Goal: Information Seeking & Learning: Understand process/instructions

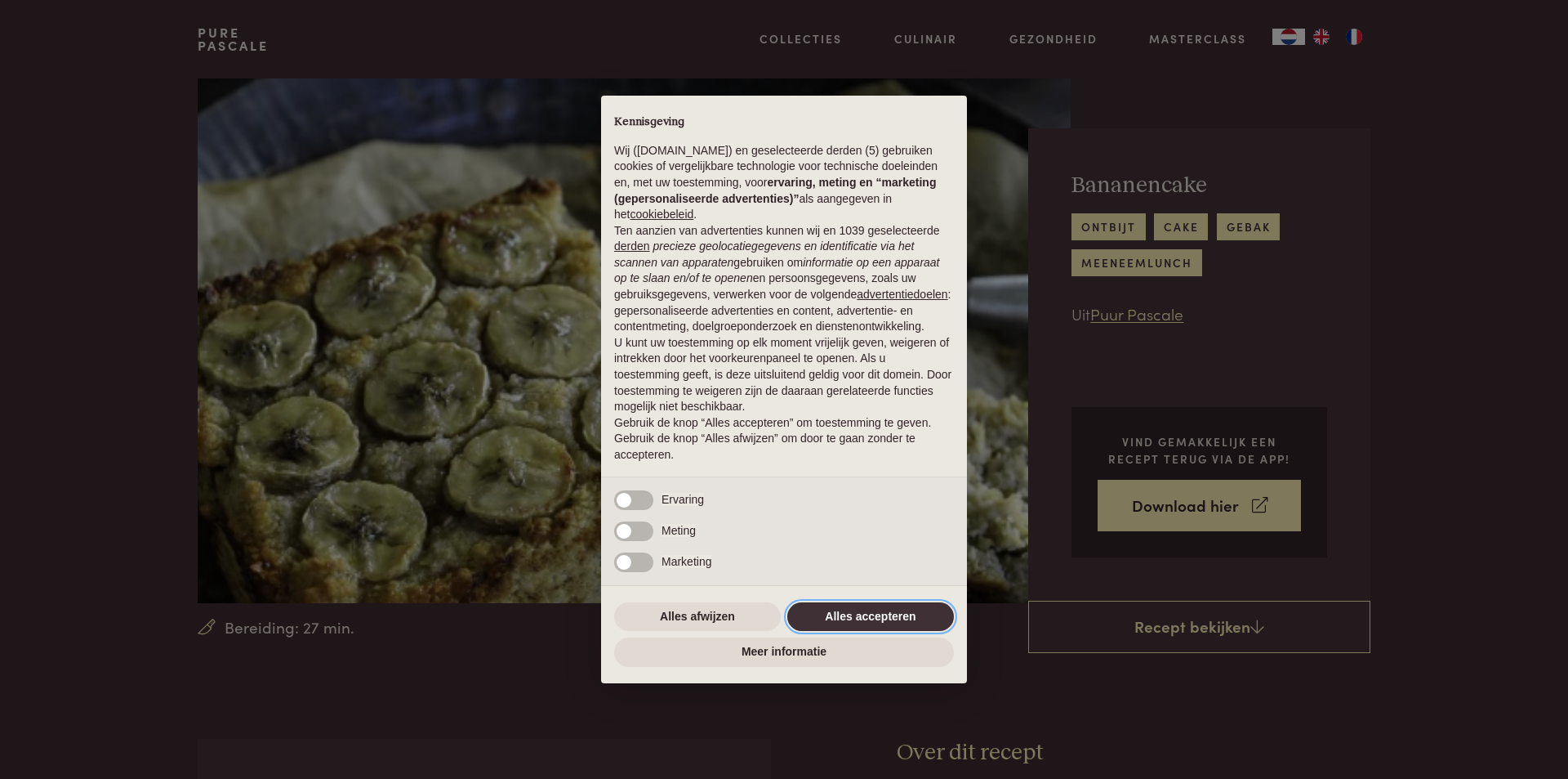
click at [877, 617] on button "Alles accepteren" at bounding box center [870, 616] width 166 height 30
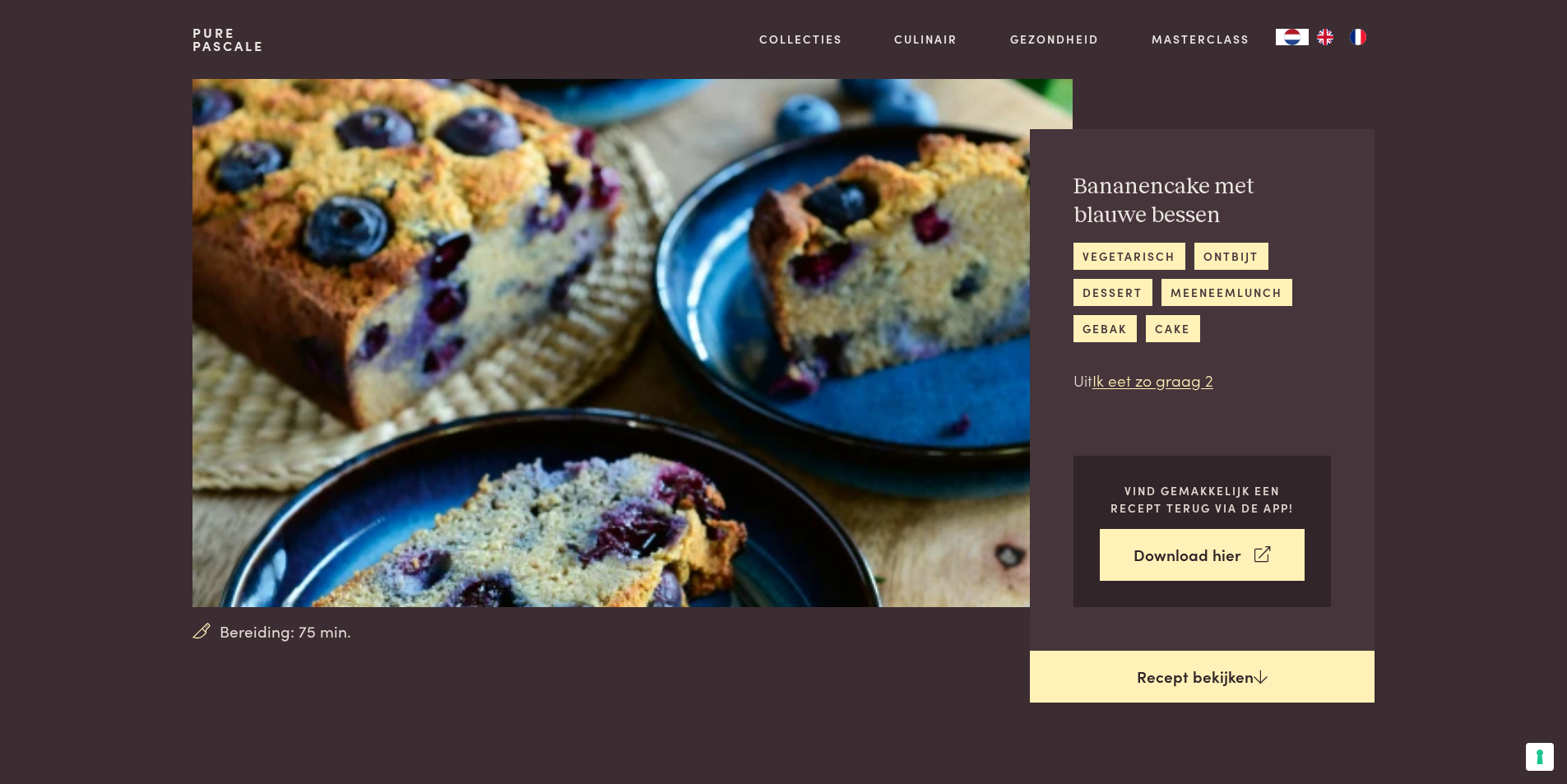
click at [1154, 679] on link "Recept bekijken" at bounding box center [1201, 676] width 345 height 52
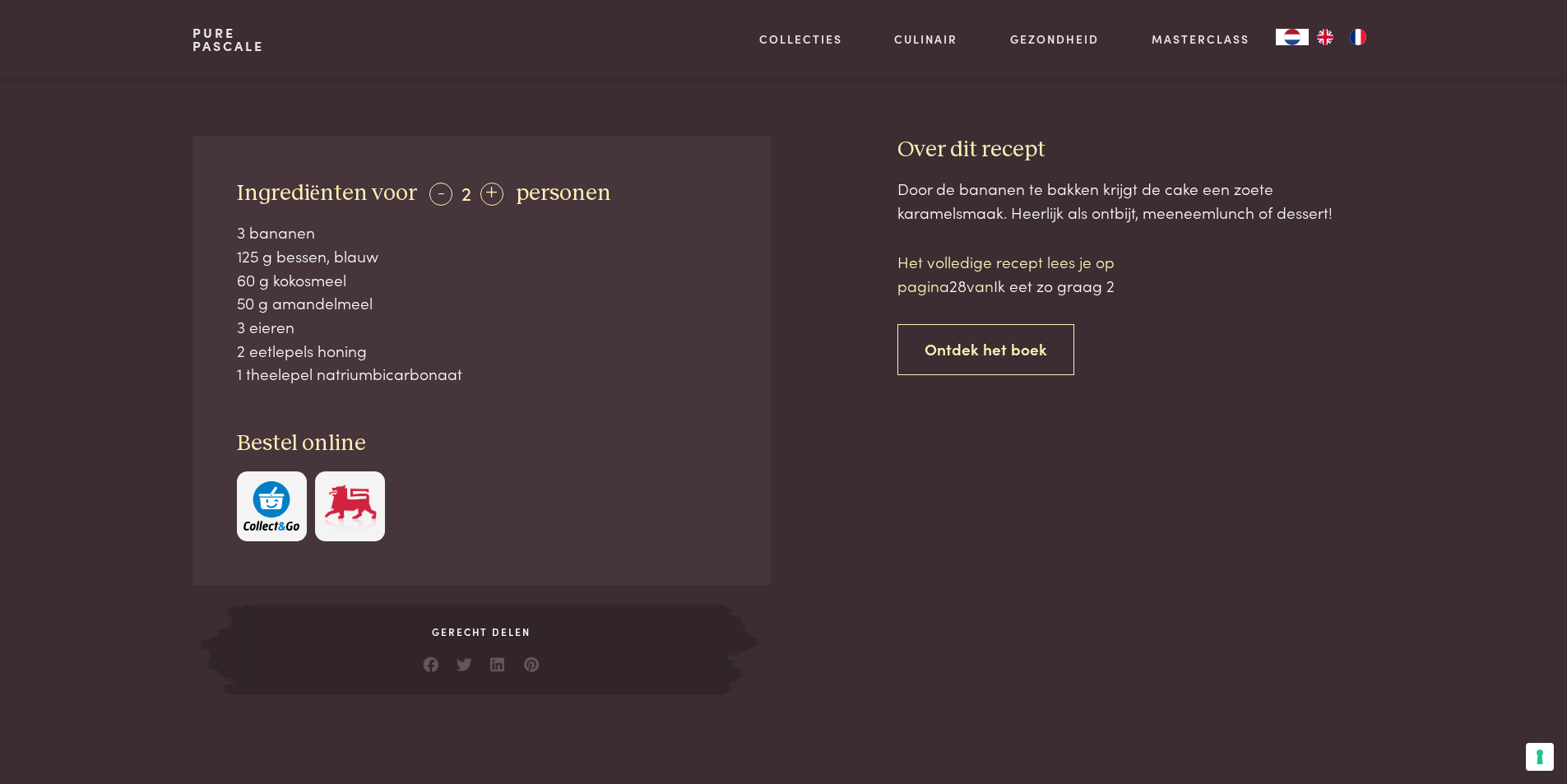
scroll to position [625, 0]
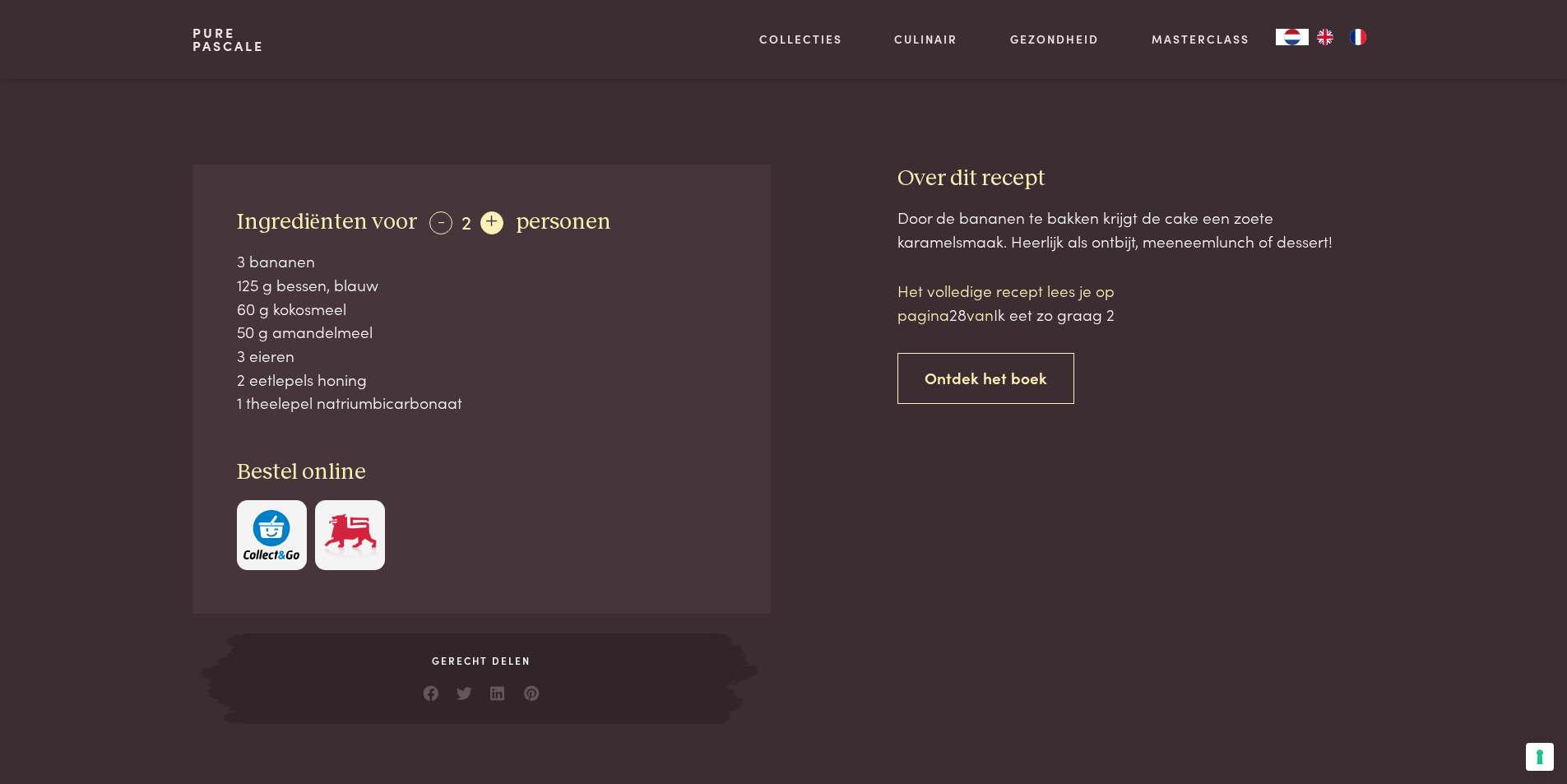
click at [480, 222] on div "+" at bounding box center [491, 222] width 23 height 23
click at [442, 225] on div "-" at bounding box center [441, 222] width 23 height 23
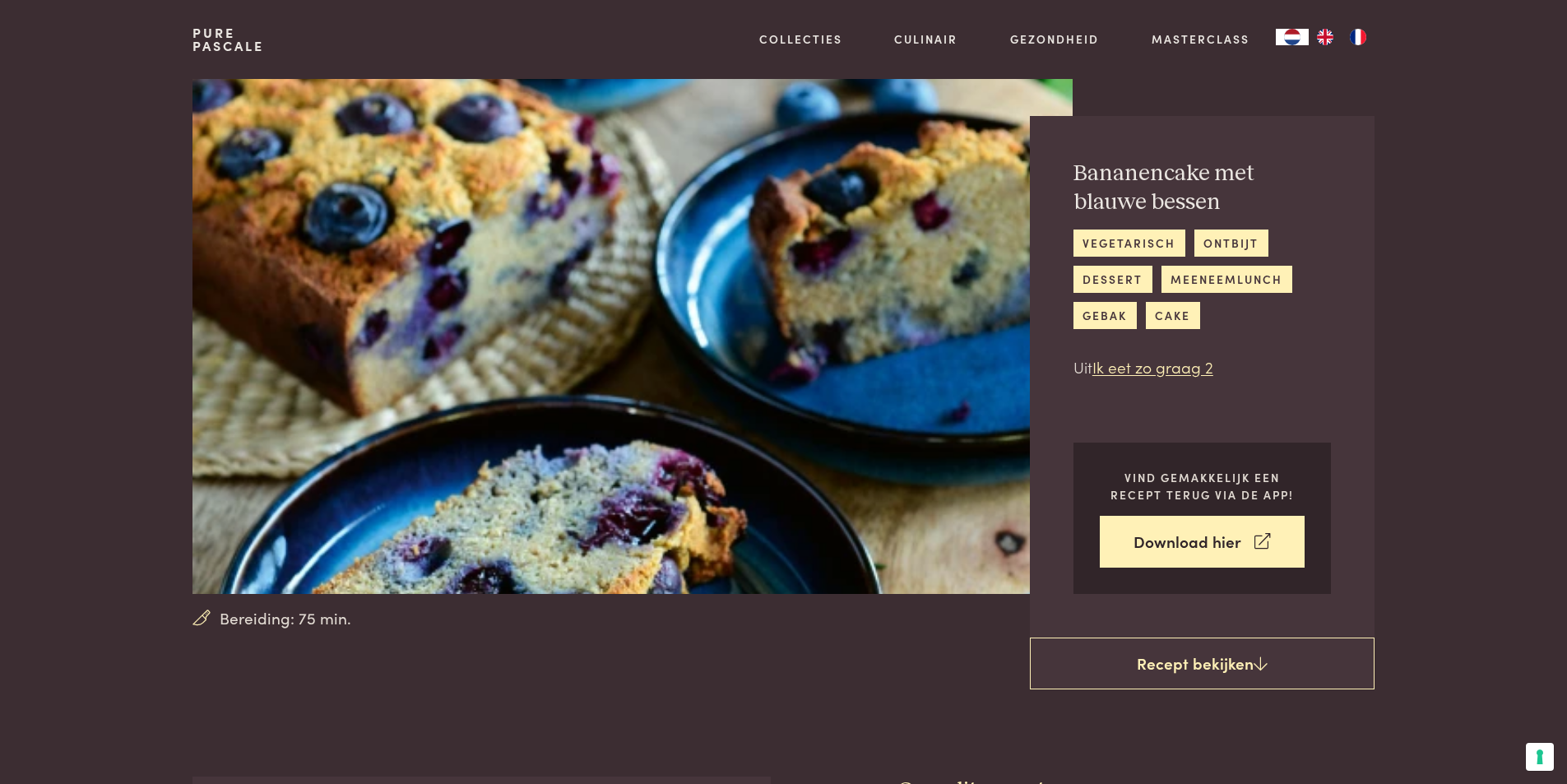
scroll to position [0, 0]
